Goal: Task Accomplishment & Management: Manage account settings

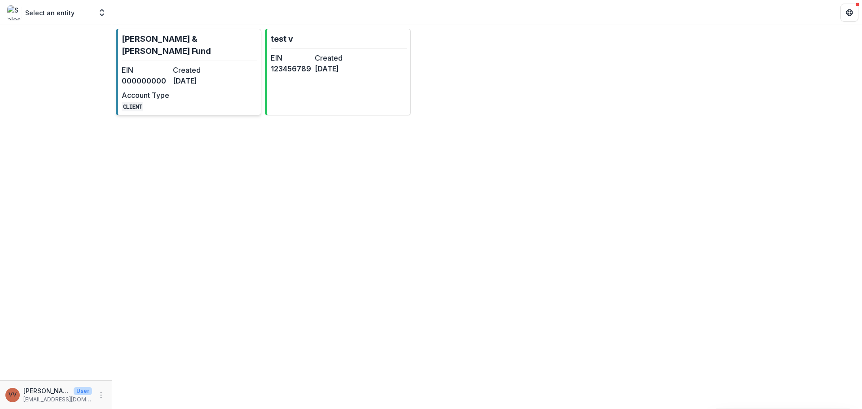
click at [222, 100] on link "[PERSON_NAME] & [PERSON_NAME] Fund EIN 000000000 Created [DATE] Account Type CL…" at bounding box center [189, 72] width 146 height 87
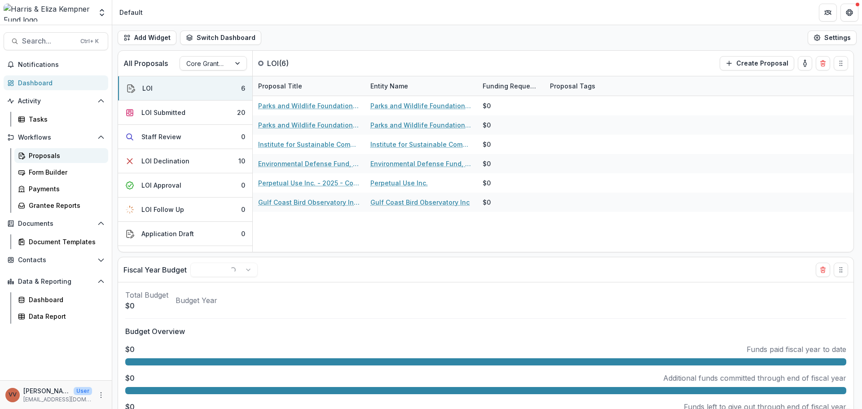
click at [57, 155] on div "Proposals" at bounding box center [65, 155] width 72 height 9
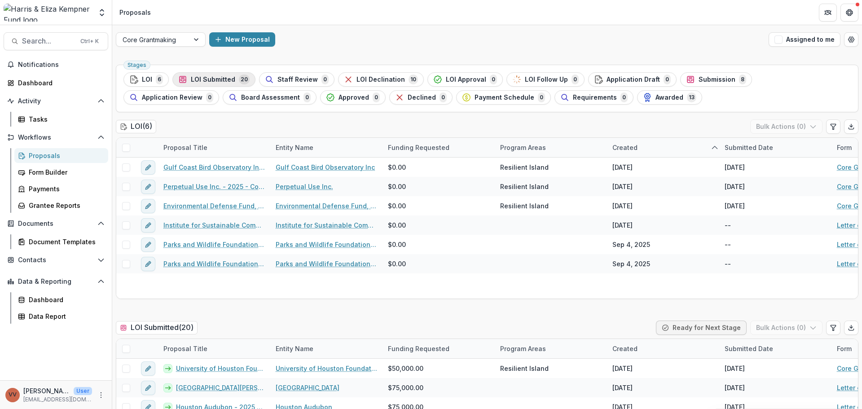
click at [212, 80] on span "LOI Submitted" at bounding box center [213, 80] width 44 height 8
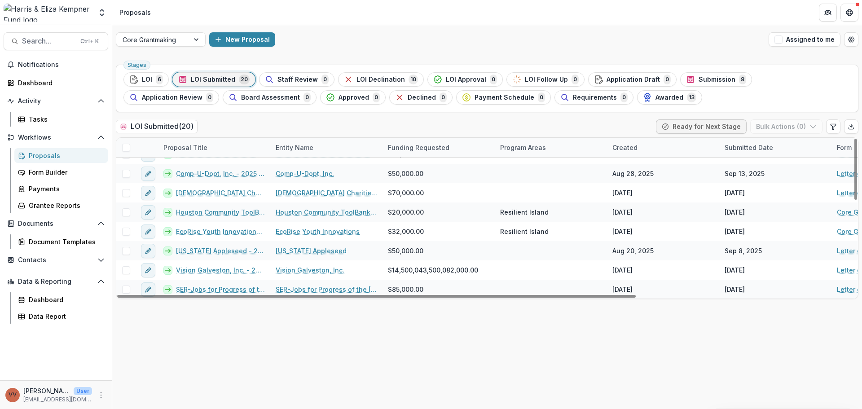
scroll to position [245, 0]
